Goal: Task Accomplishment & Management: Manage account settings

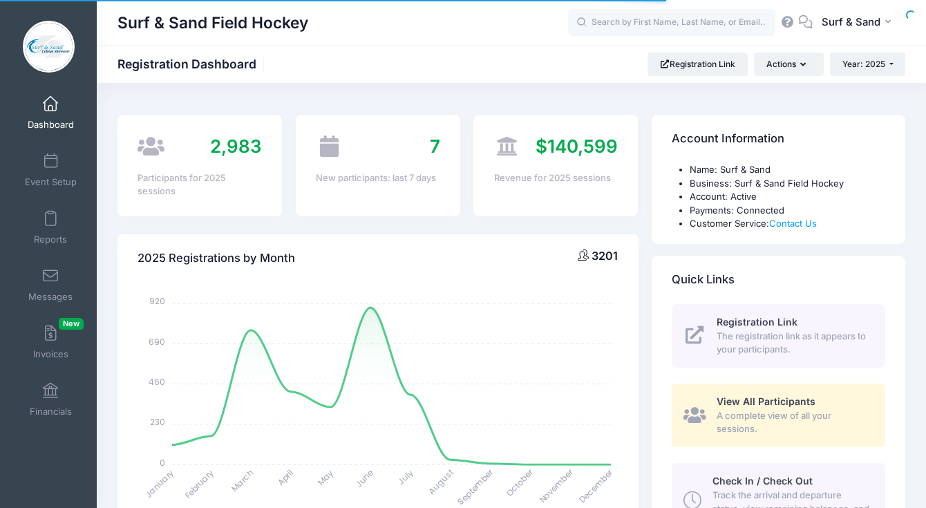
select select
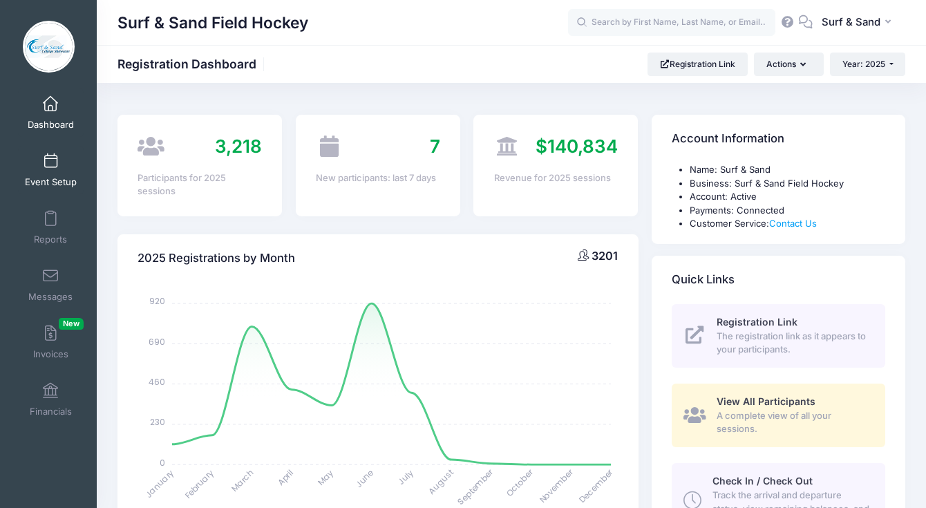
click at [55, 175] on link "Event Setup" at bounding box center [51, 170] width 66 height 48
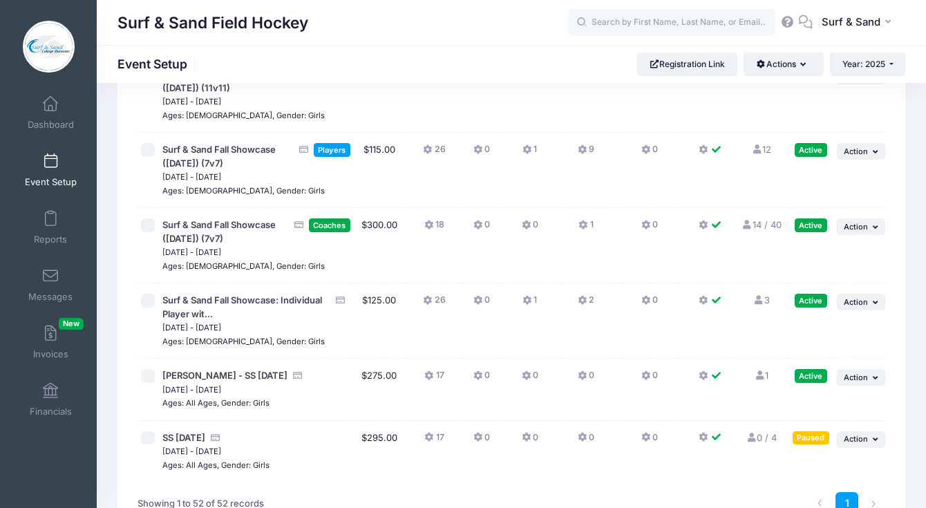
scroll to position [3471, 0]
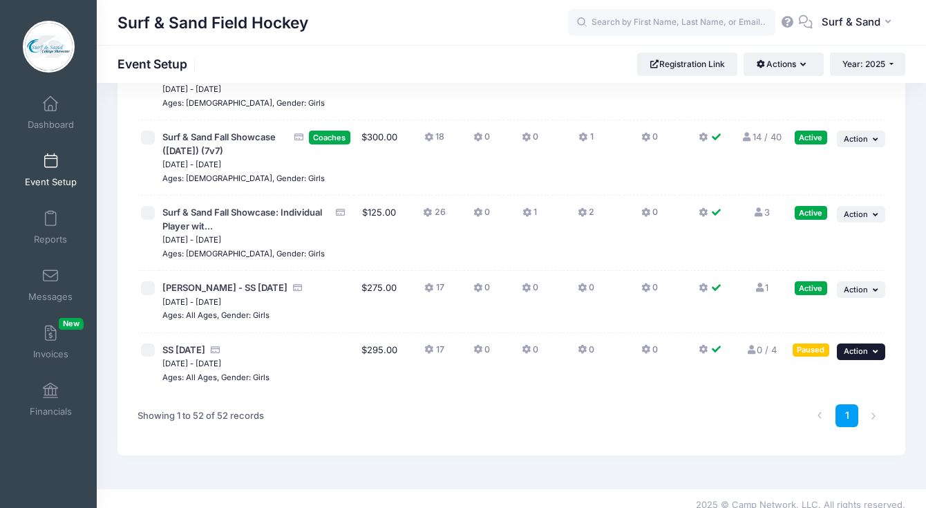
click at [859, 343] on button "... Action" at bounding box center [861, 351] width 48 height 17
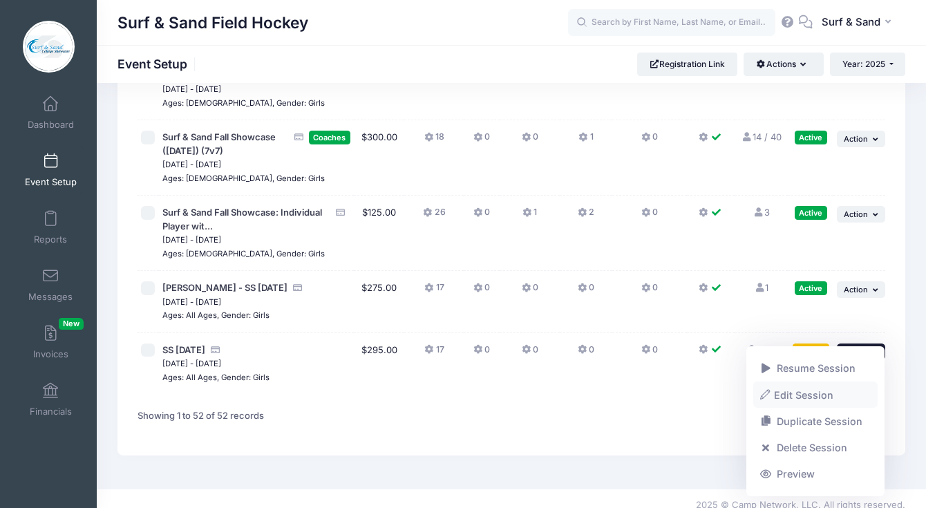
click at [815, 395] on link "Edit Session" at bounding box center [815, 394] width 125 height 26
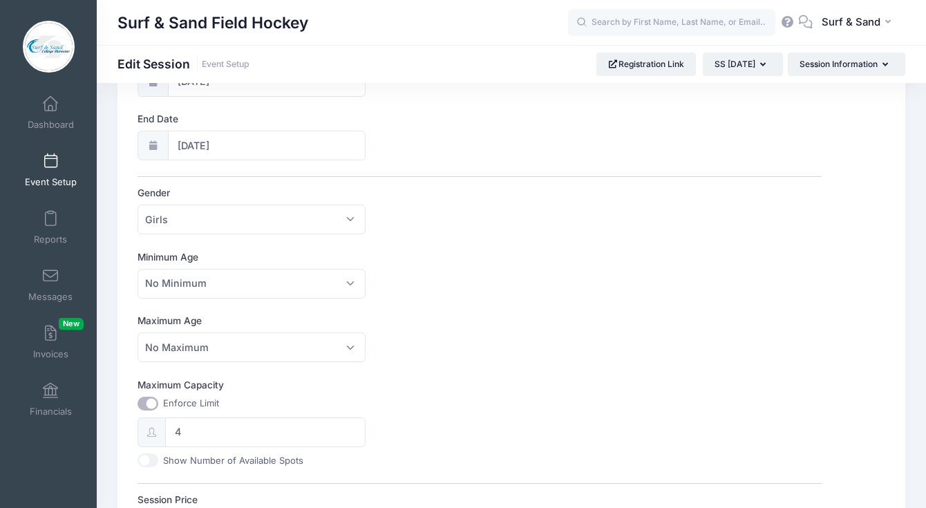
scroll to position [511, 0]
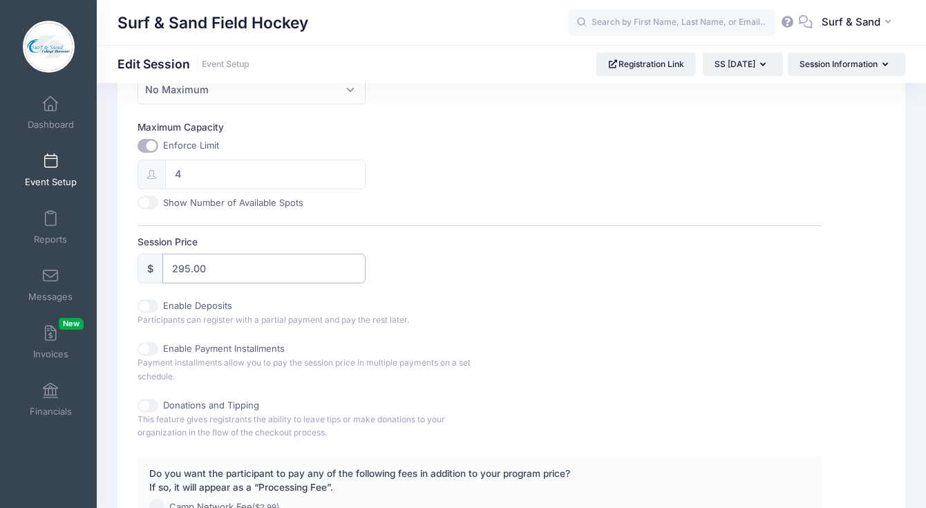
click at [183, 269] on input "295.00" at bounding box center [263, 269] width 203 height 30
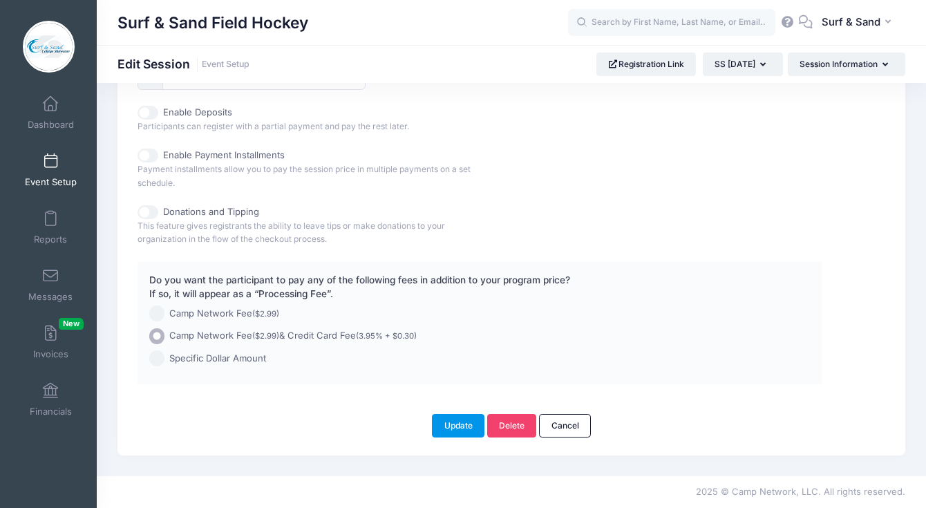
click at [459, 416] on button "Update" at bounding box center [458, 425] width 53 height 23
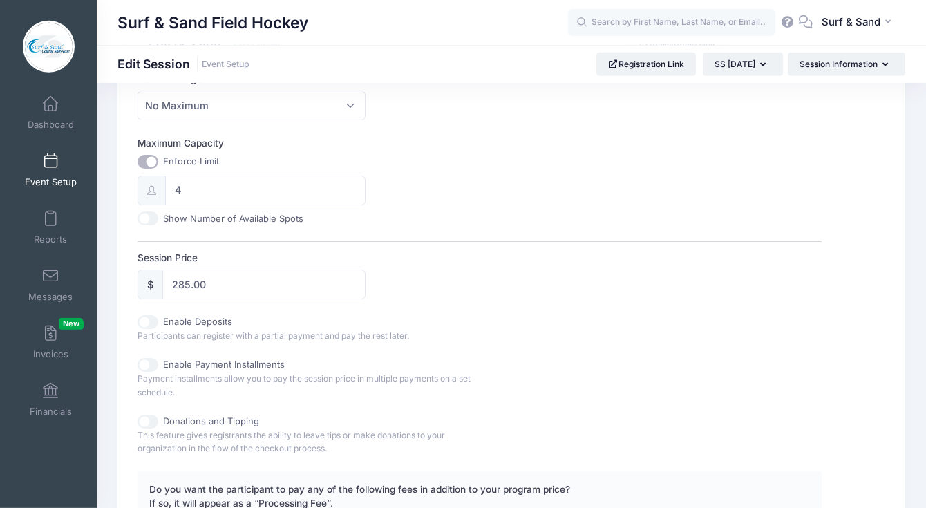
scroll to position [410, 0]
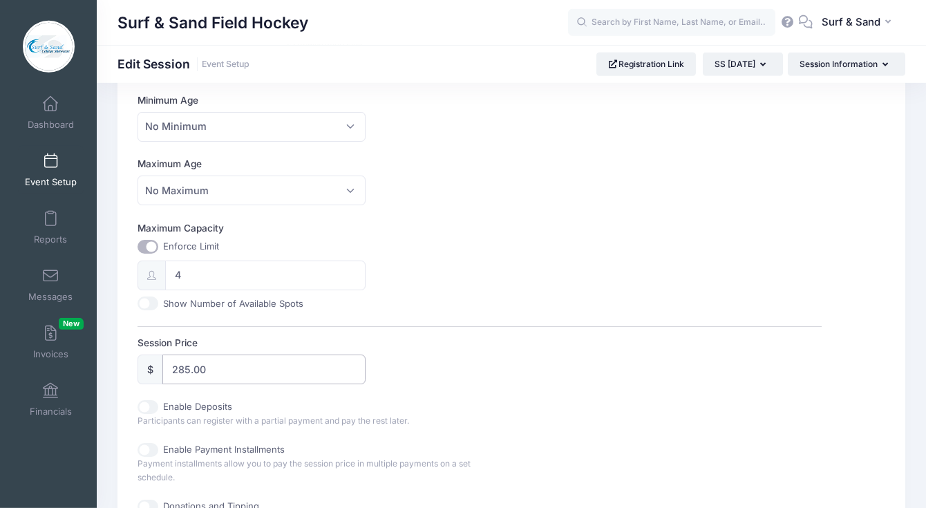
click at [192, 369] on input "285.00" at bounding box center [263, 369] width 203 height 30
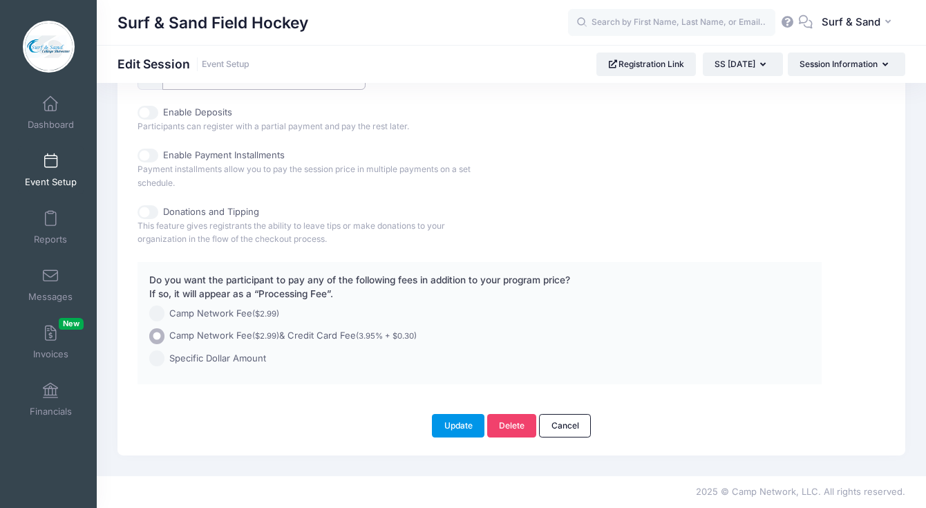
type input "287.00"
click at [453, 433] on button "Update" at bounding box center [458, 425] width 53 height 23
click at [457, 417] on button "Update" at bounding box center [458, 425] width 53 height 23
click at [461, 426] on button "Update" at bounding box center [458, 425] width 53 height 23
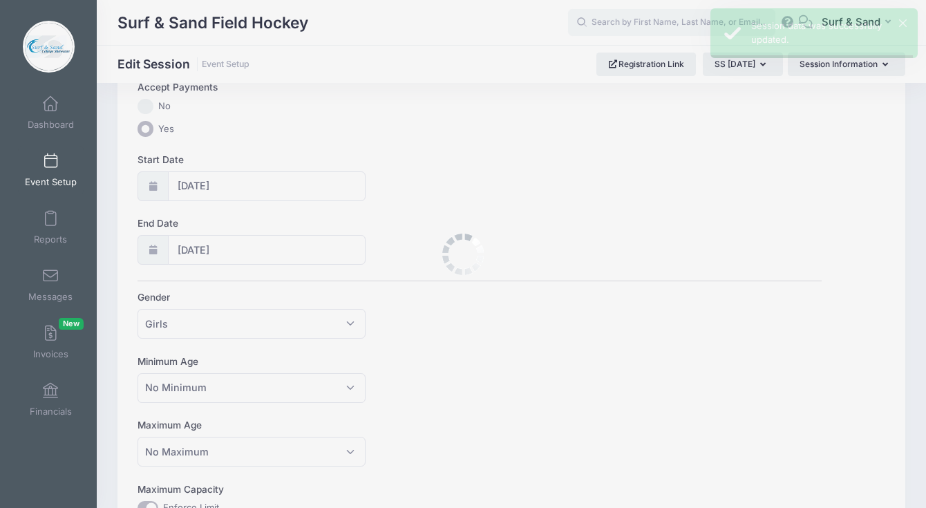
scroll to position [0, 0]
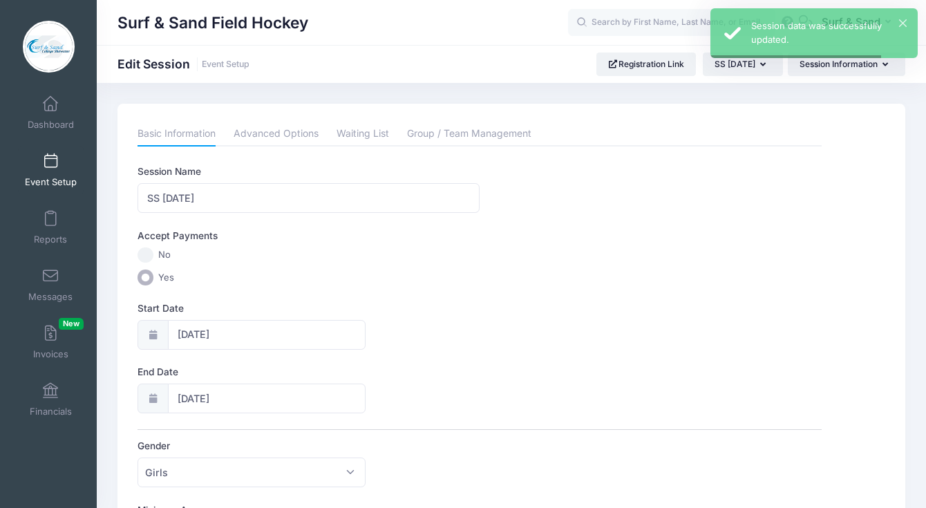
click at [50, 165] on span at bounding box center [50, 161] width 0 height 15
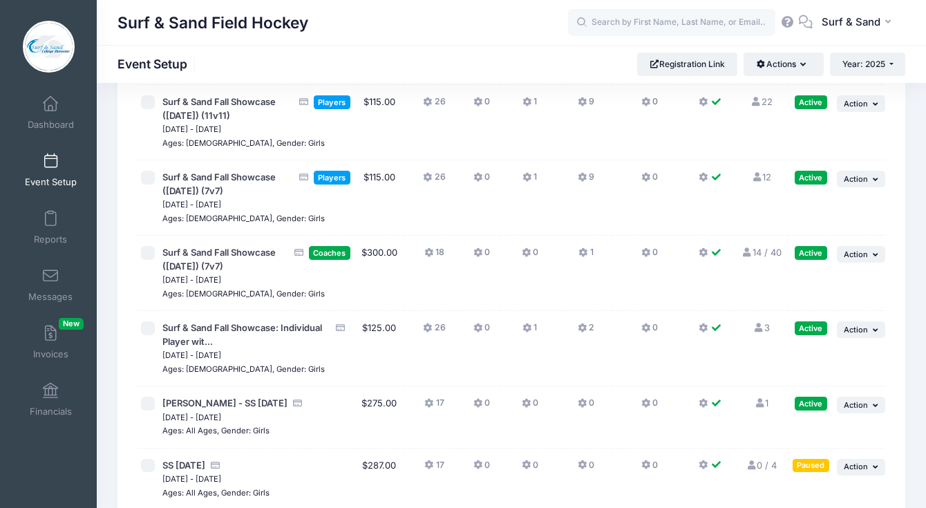
scroll to position [3471, 0]
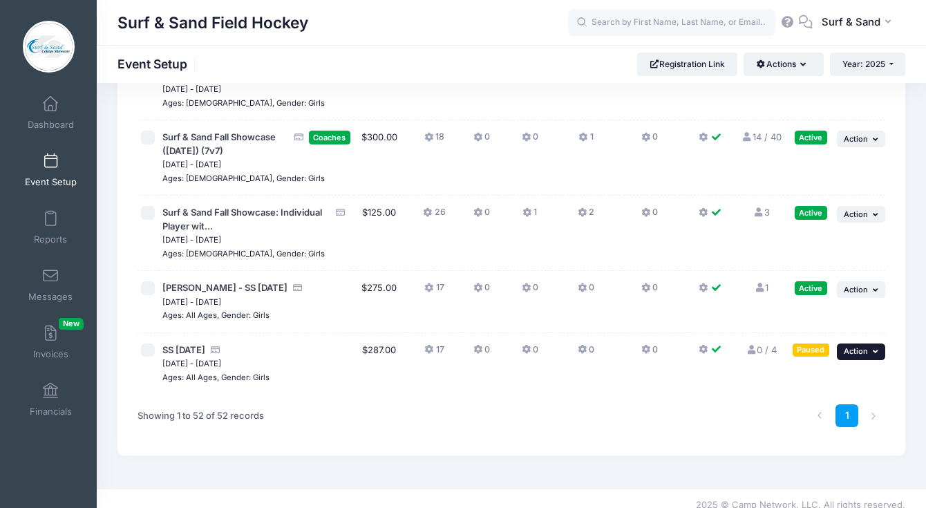
click at [862, 343] on button "... Action" at bounding box center [861, 351] width 48 height 17
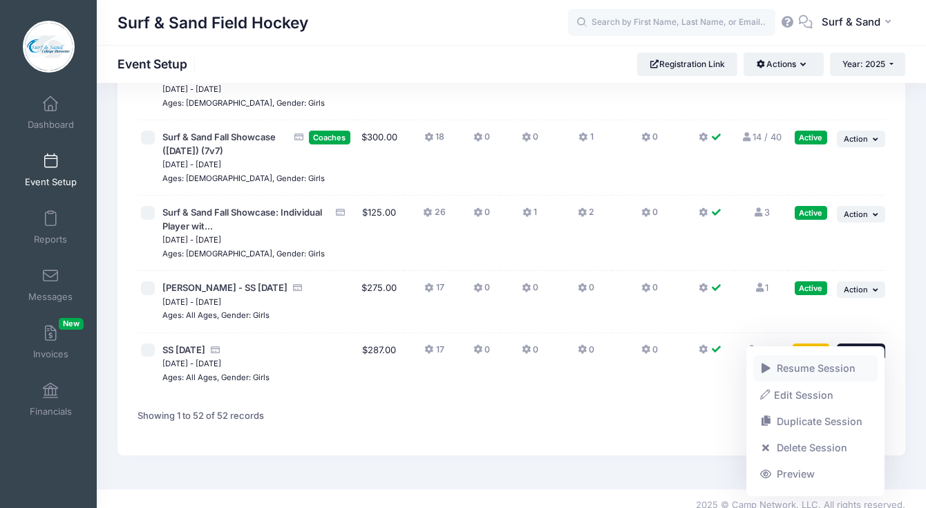
click at [839, 365] on link "Resume Session" at bounding box center [815, 368] width 125 height 26
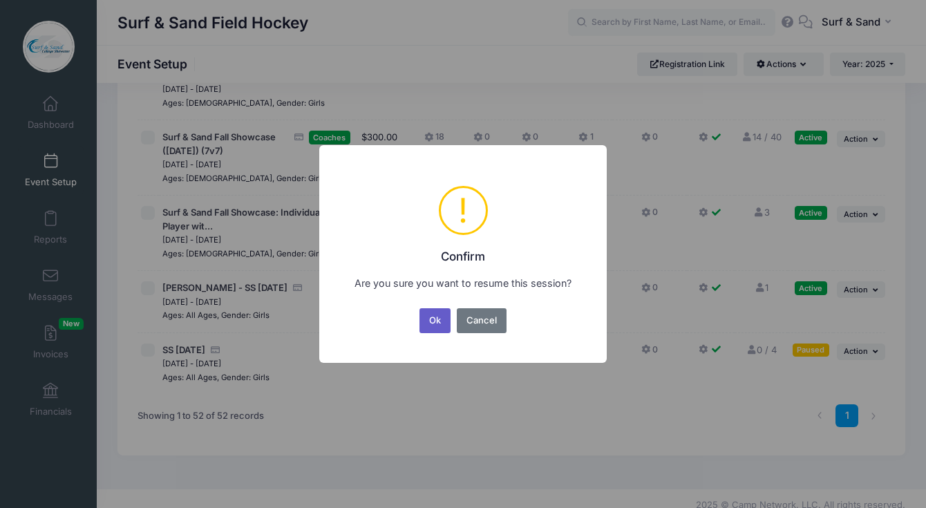
click at [435, 325] on button "Ok" at bounding box center [435, 320] width 32 height 25
